Goal: Task Accomplishment & Management: Manage account settings

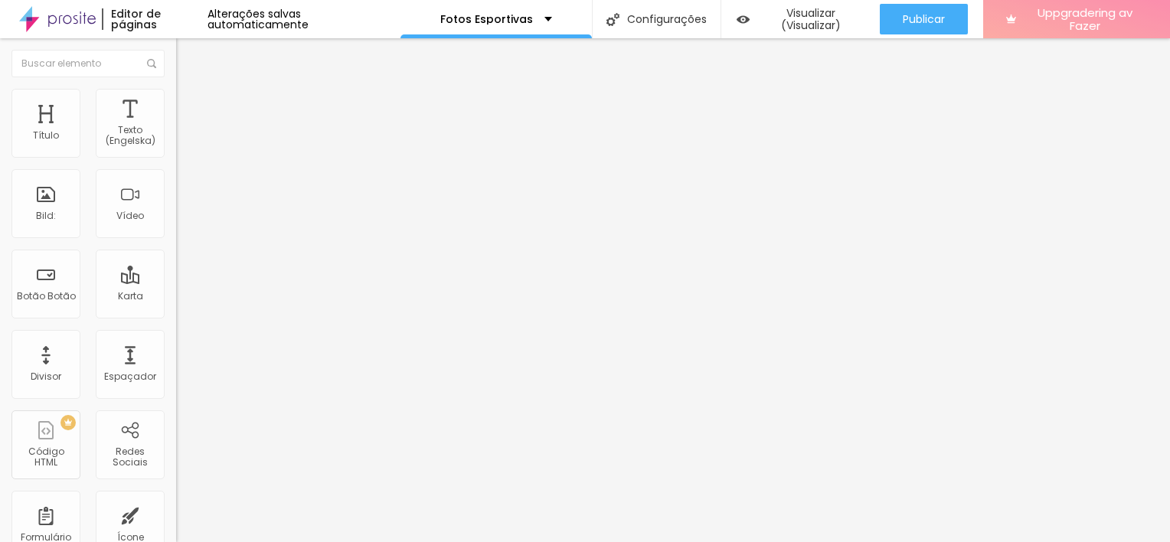
click at [1041, 28] on span "Uppgradering av Fazer" at bounding box center [1084, 19] width 125 height 27
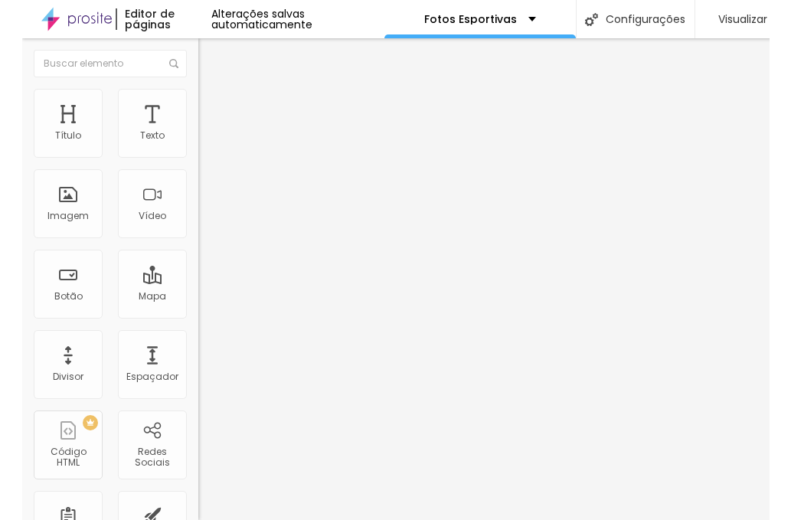
scroll to position [11, 0]
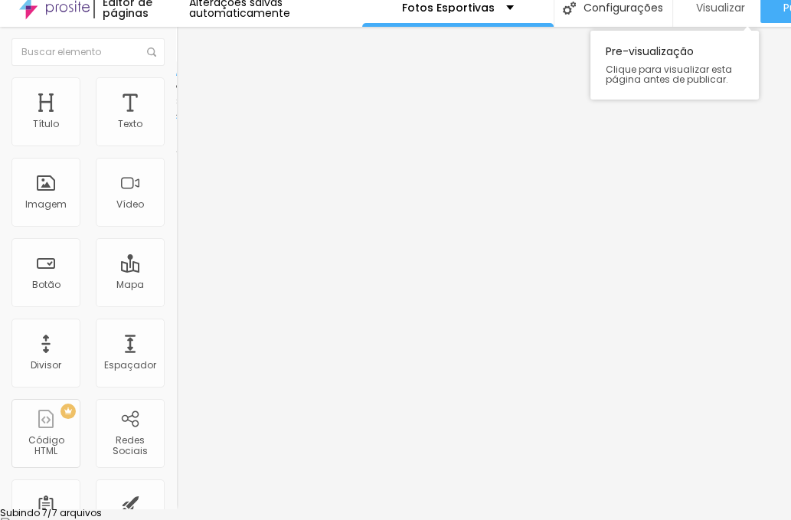
click at [723, 7] on span "Visualizar" at bounding box center [720, 8] width 49 height 12
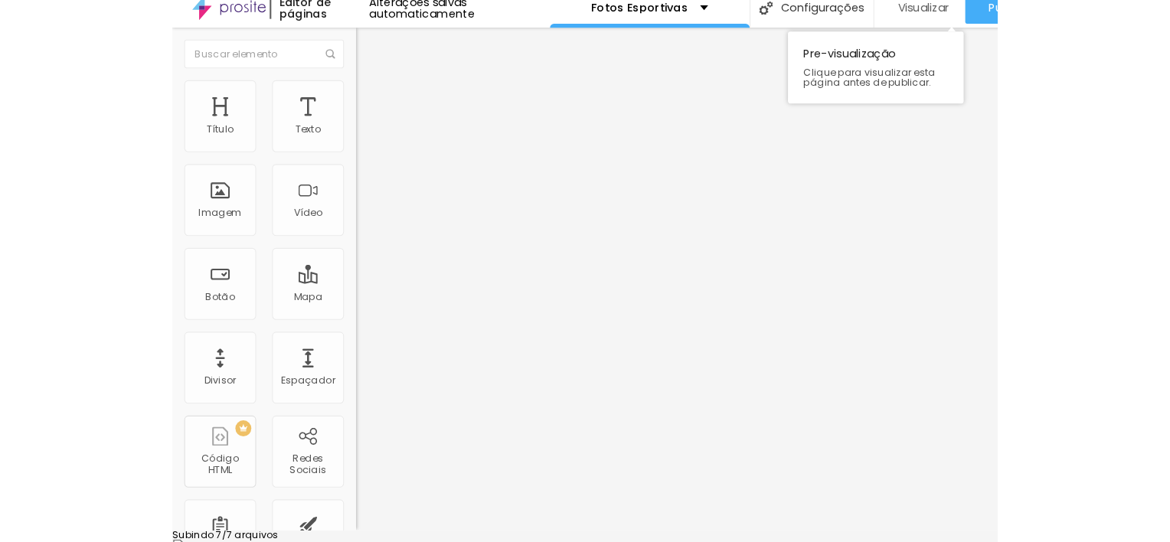
scroll to position [0, 0]
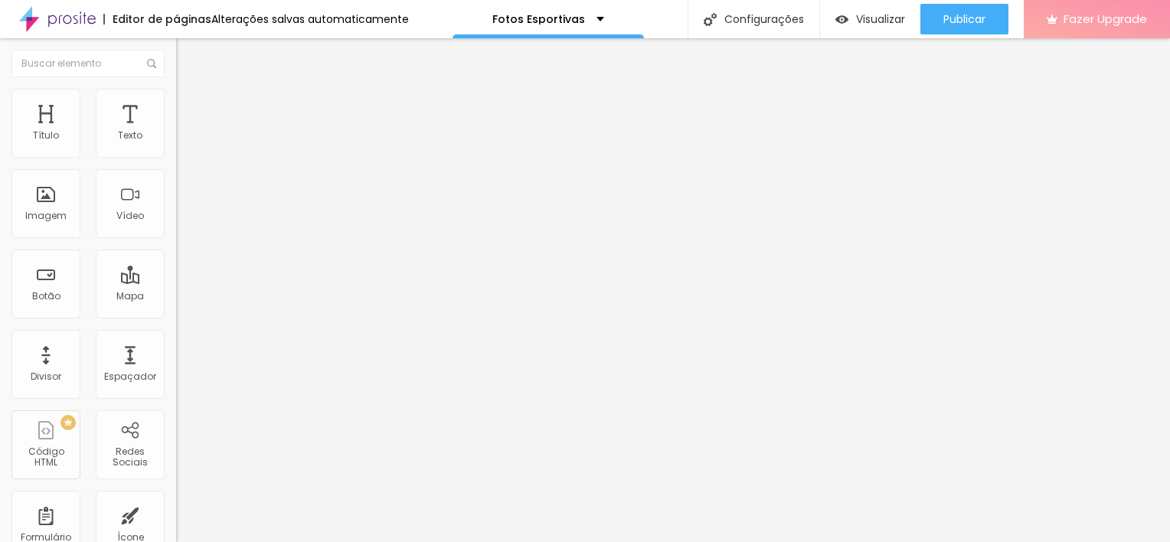
click at [1080, 21] on span "Fazer Upgrade" at bounding box center [1105, 18] width 83 height 13
click at [1081, 17] on span "Fazer Upgrade" at bounding box center [1105, 18] width 83 height 13
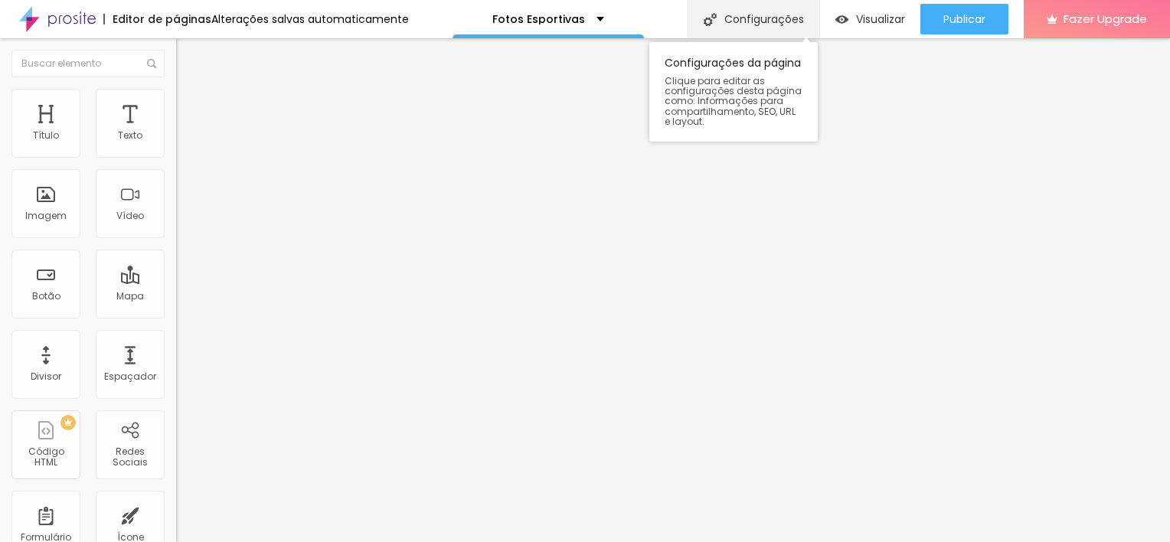
click at [778, 21] on div "Configurações" at bounding box center [754, 19] width 132 height 38
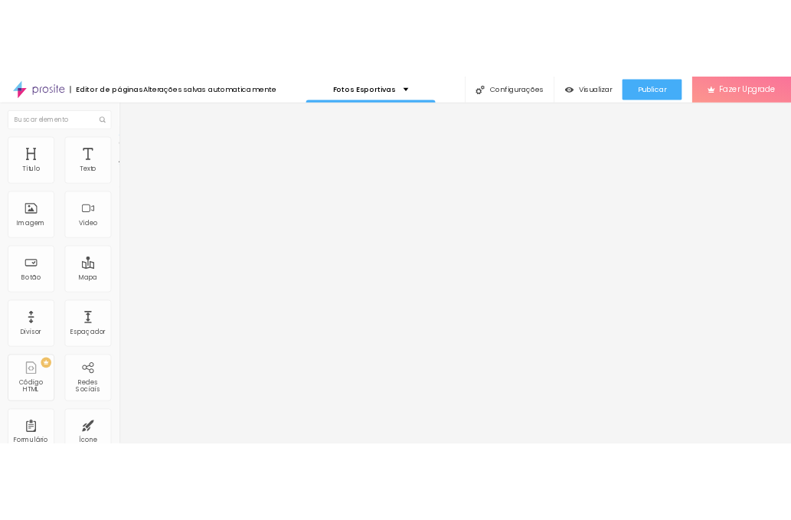
scroll to position [37, 0]
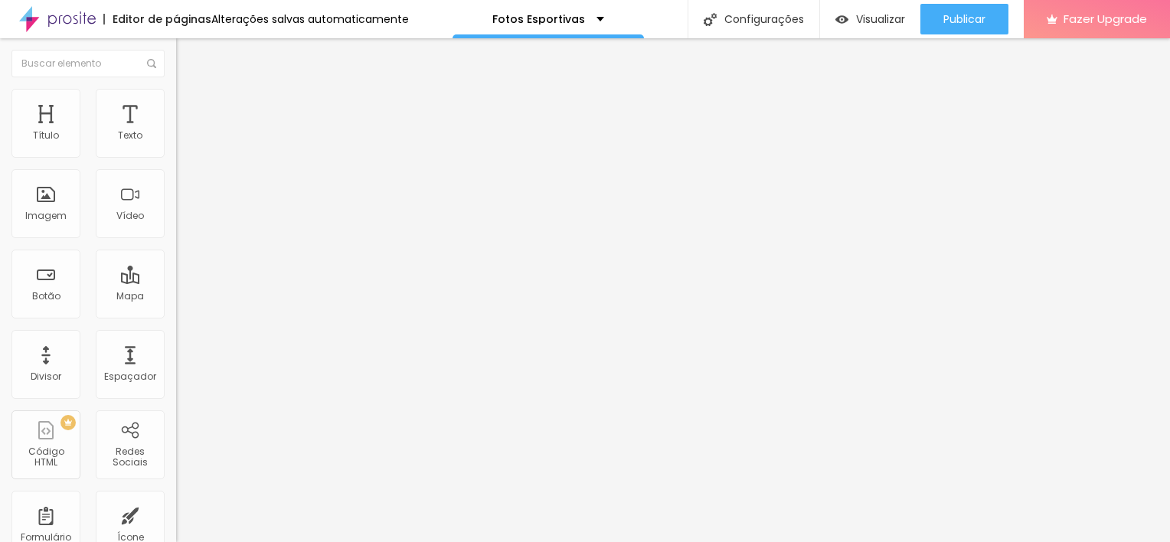
click at [591, 19] on div "Fotos Esportivas" at bounding box center [548, 19] width 112 height 11
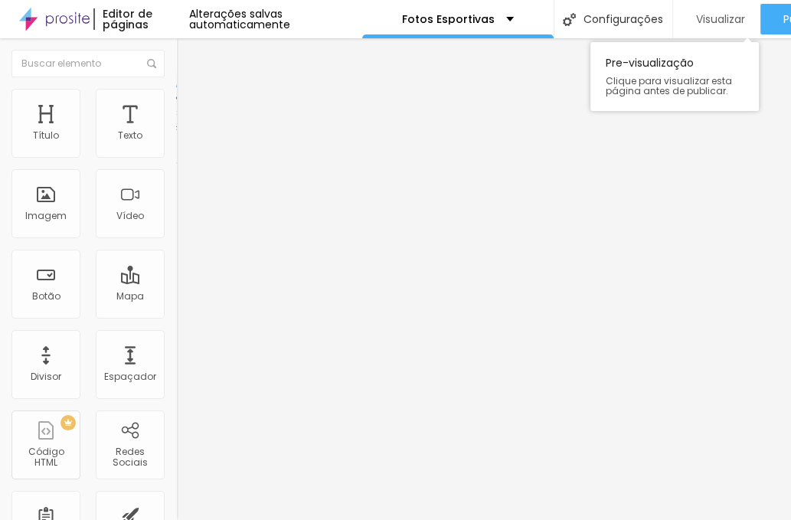
click at [713, 28] on div "Visualizar" at bounding box center [717, 19] width 57 height 31
